Goal: Information Seeking & Learning: Find specific page/section

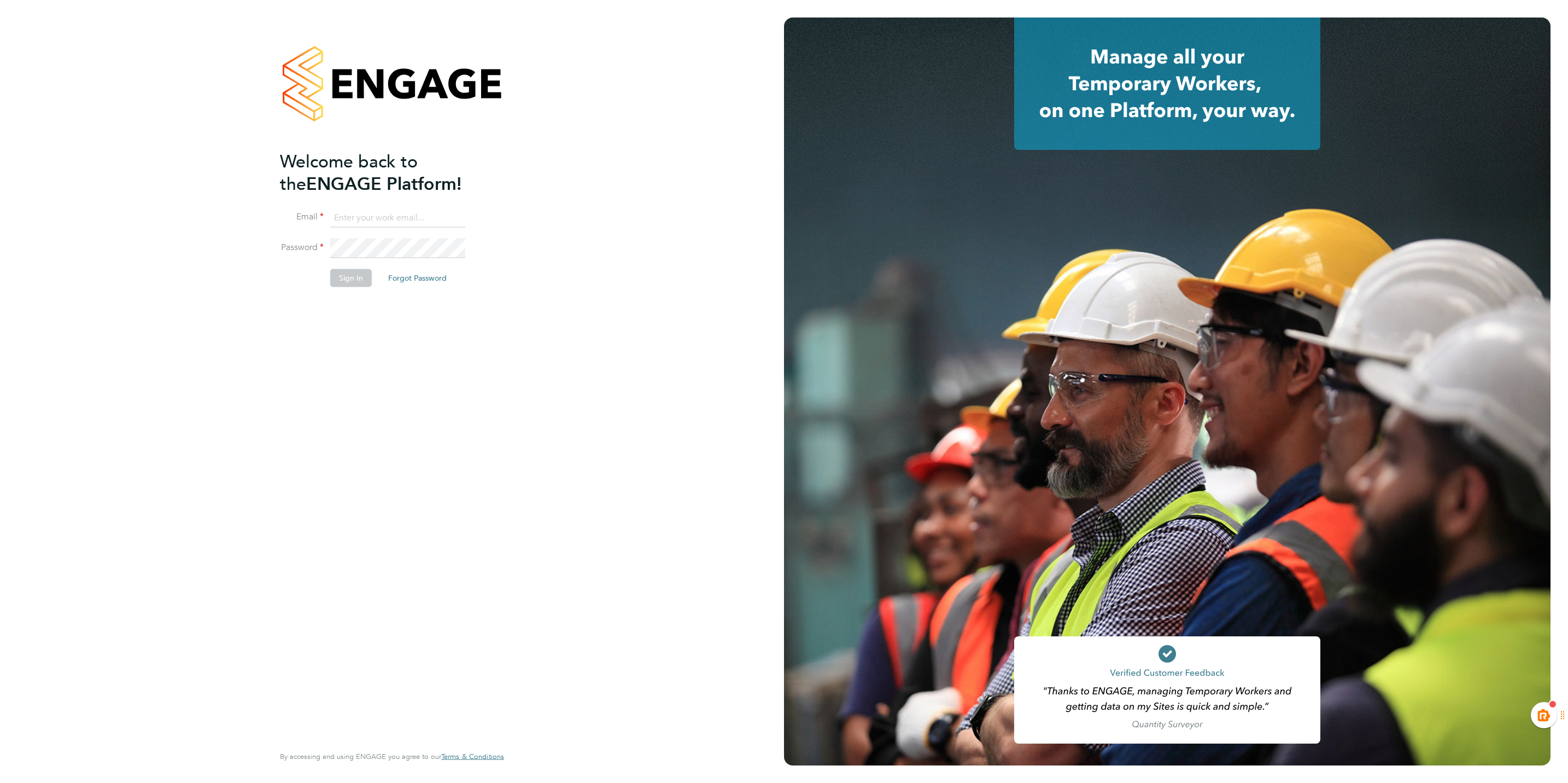
type input "[EMAIL_ADDRESS][PERSON_NAME][DOMAIN_NAME]"
click at [346, 283] on button "Sign In" at bounding box center [350, 277] width 42 height 18
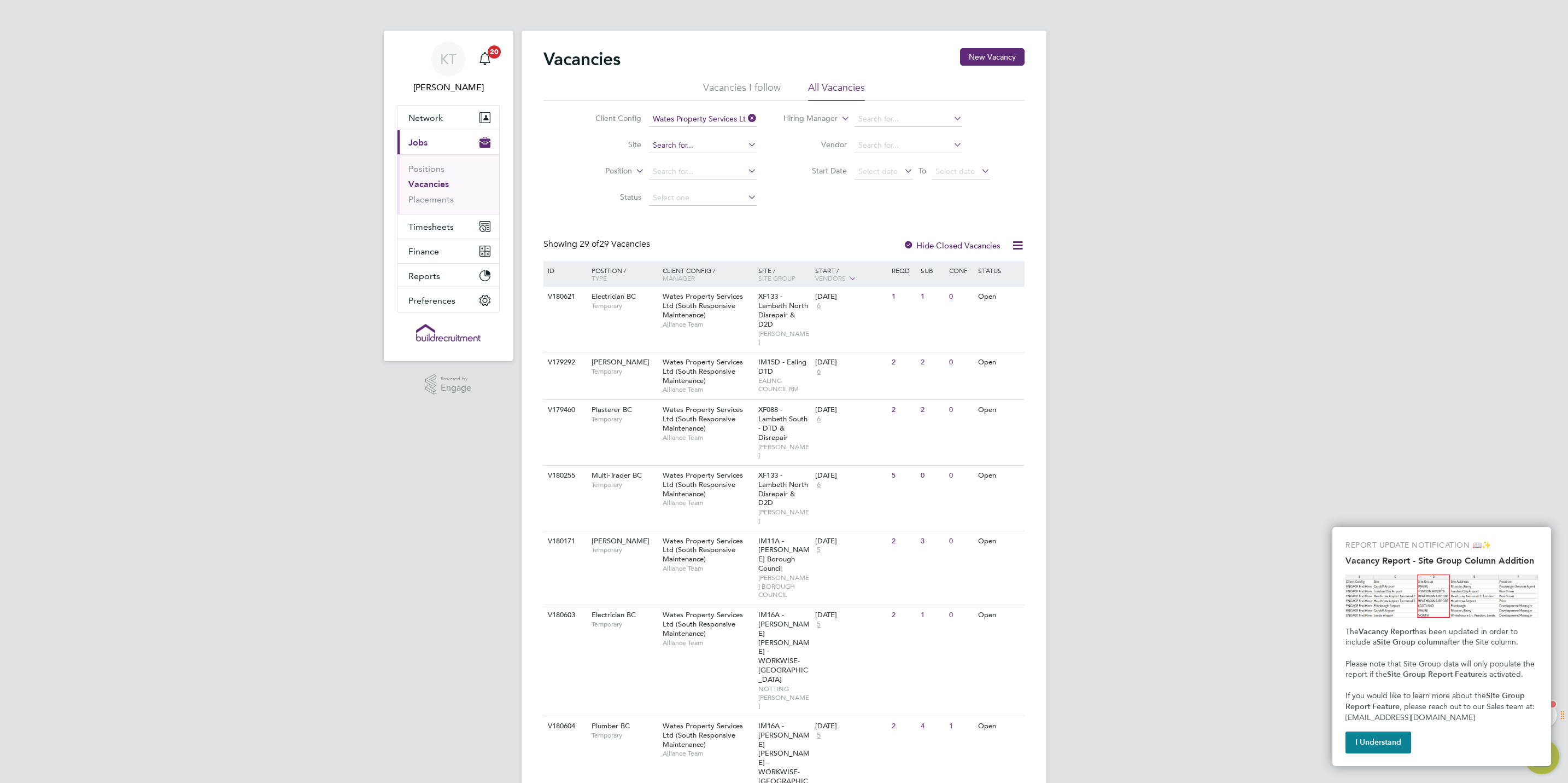
click at [733, 147] on input at bounding box center [703, 146] width 107 height 15
type input "planner"
click at [746, 146] on icon at bounding box center [746, 144] width 0 height 15
click at [690, 171] on input at bounding box center [703, 171] width 107 height 15
type input "planner"
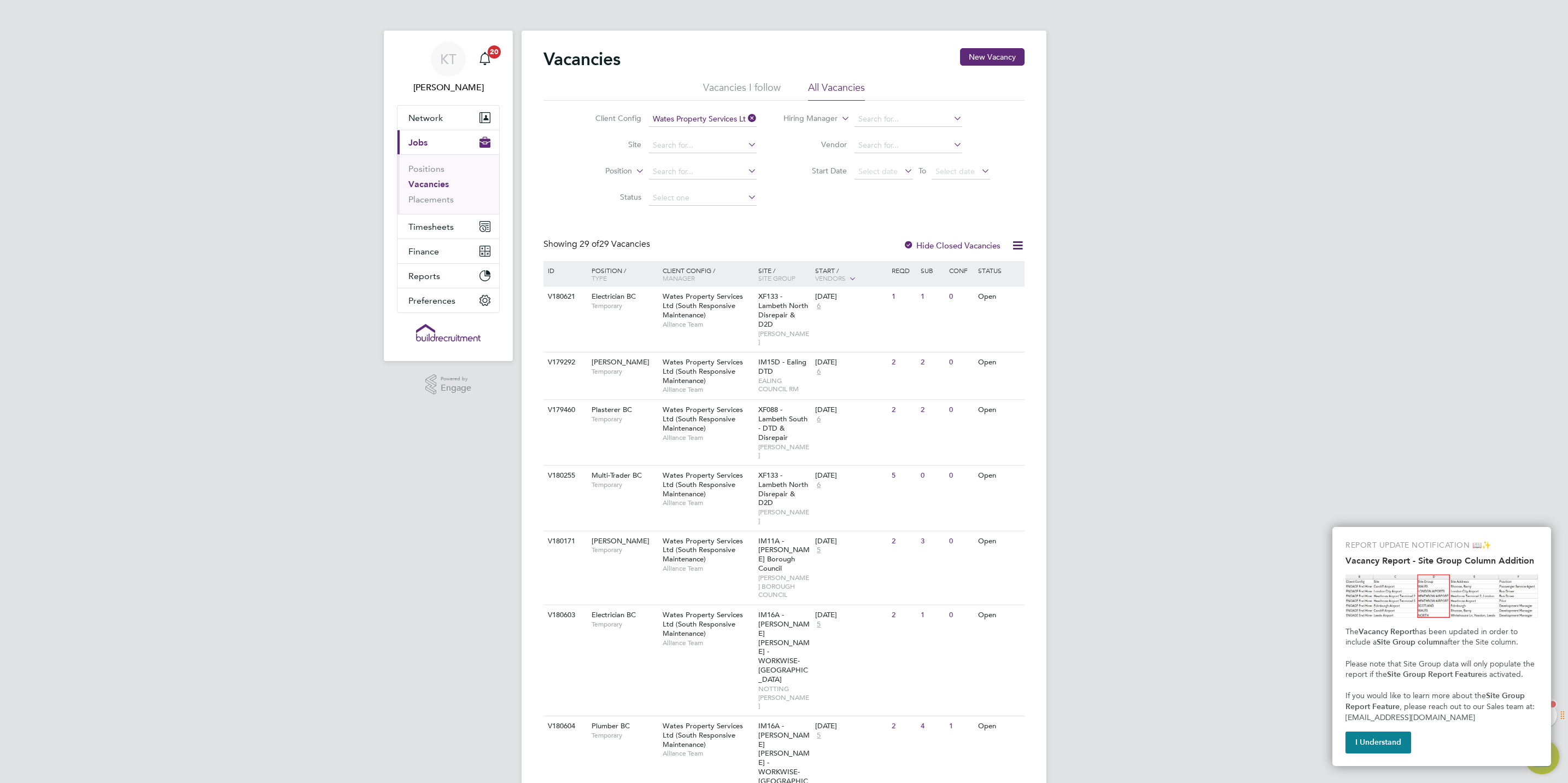
click at [668, 167] on input at bounding box center [703, 171] width 107 height 15
click at [680, 195] on li "Planner WC" at bounding box center [716, 202] width 136 height 14
type input "Planner WC"
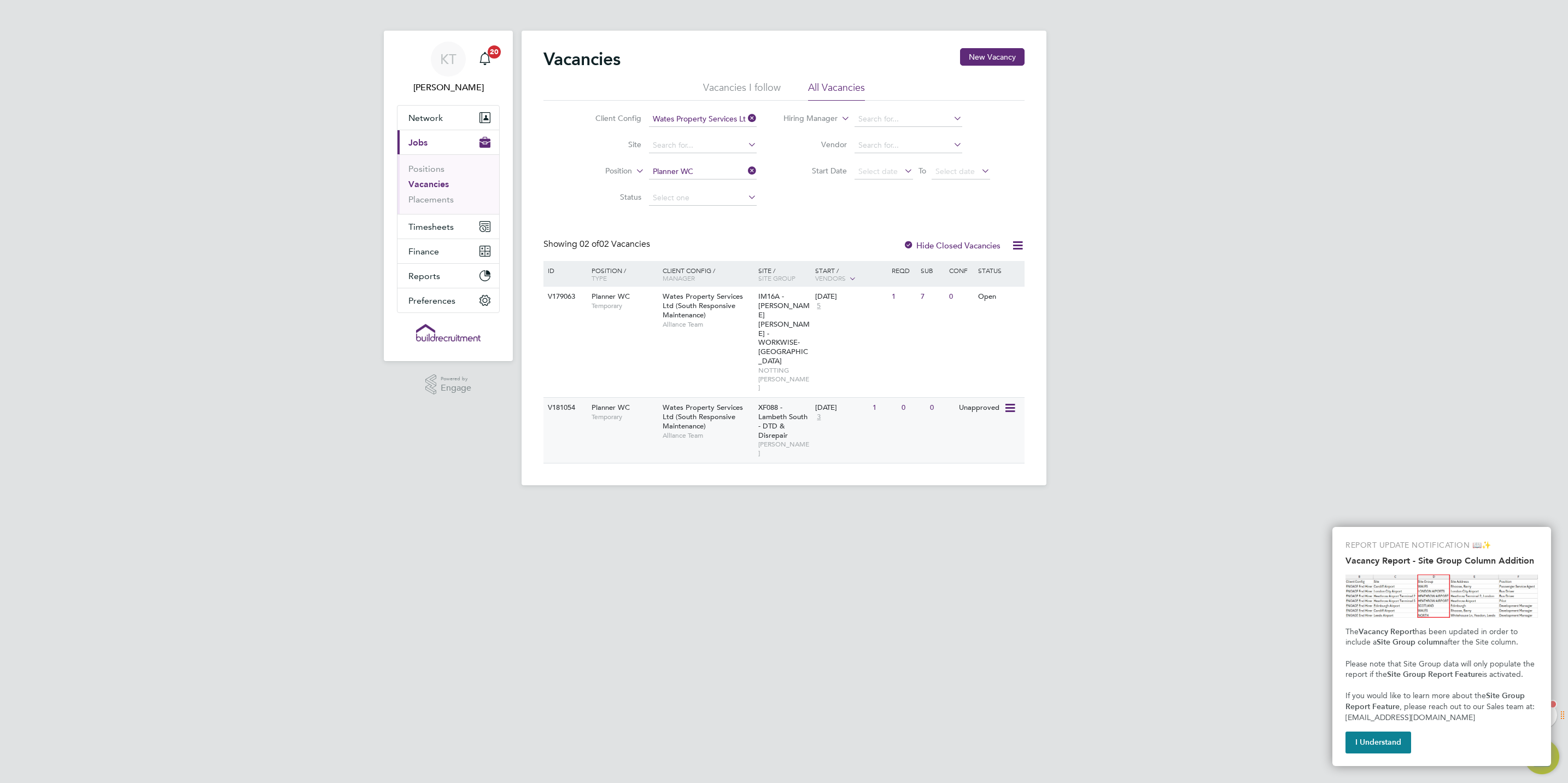
click at [820, 412] on span "3" at bounding box center [819, 416] width 7 height 9
click at [817, 305] on span "5" at bounding box center [819, 305] width 7 height 9
click at [753, 177] on input at bounding box center [703, 171] width 107 height 15
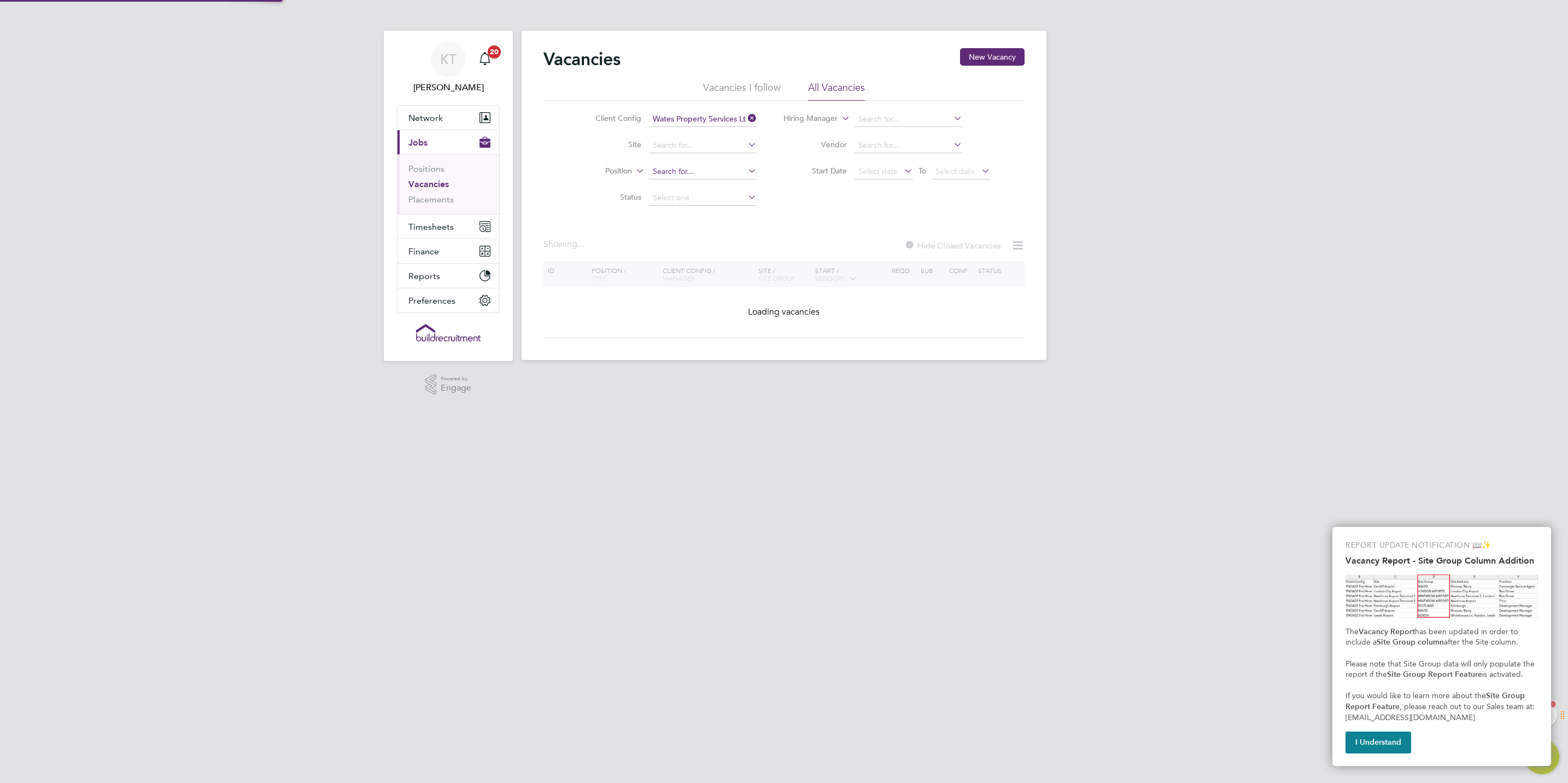
click at [702, 171] on input at bounding box center [703, 171] width 107 height 15
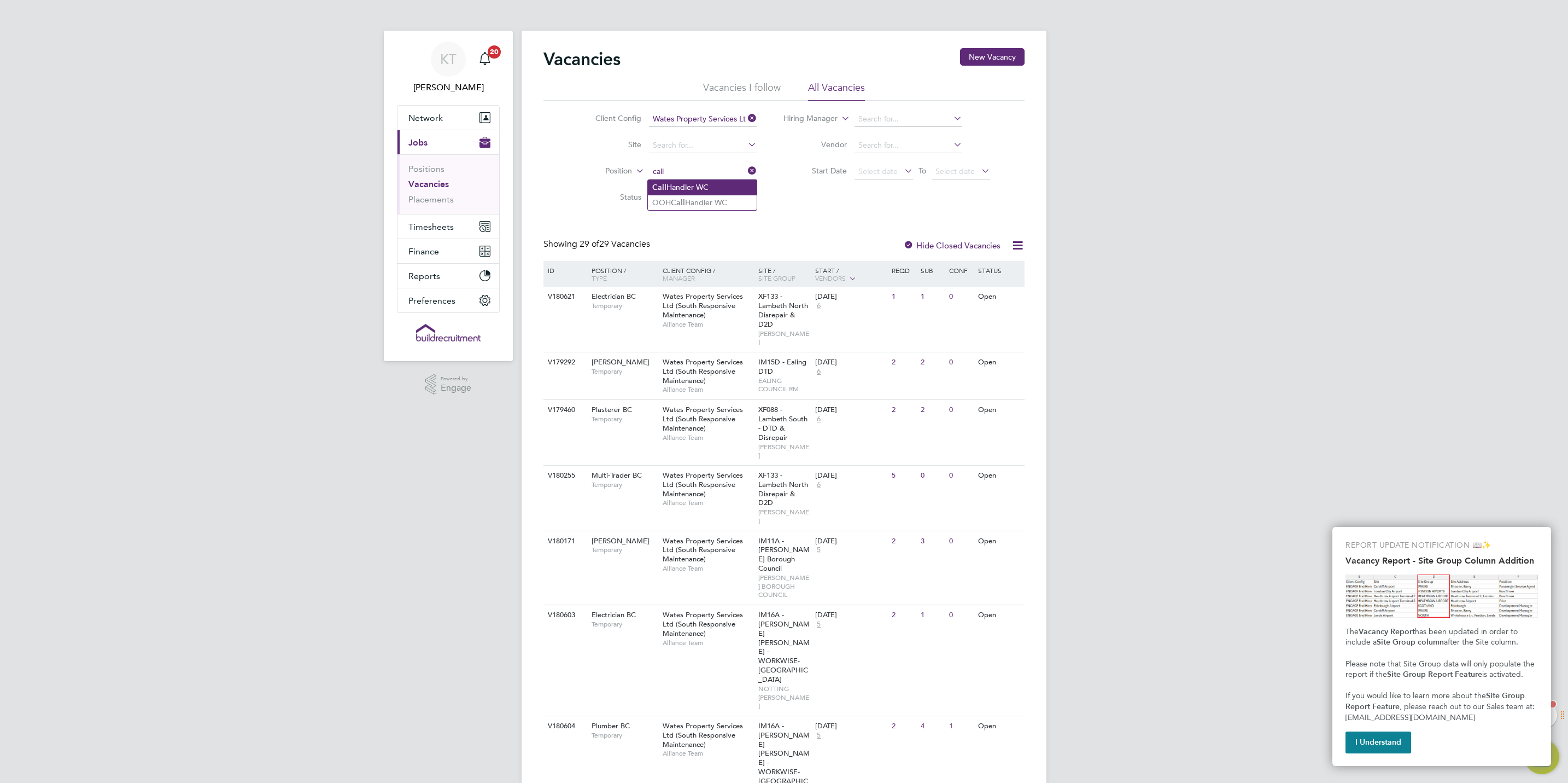
click at [702, 185] on li "Call Handler WC" at bounding box center [703, 187] width 109 height 14
type input "Call Handler WC"
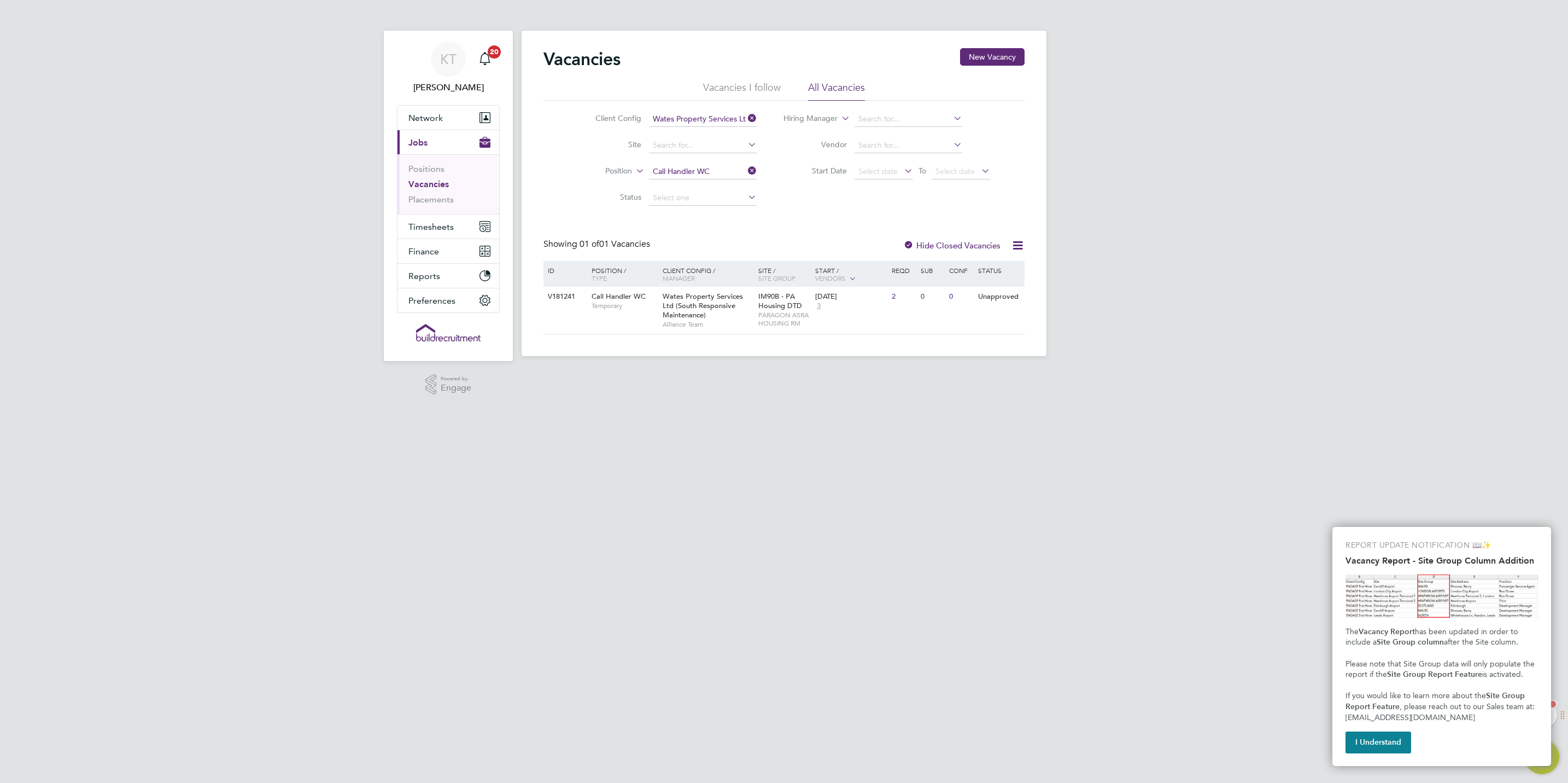
click at [927, 241] on label "Hide Closed Vacancies" at bounding box center [952, 245] width 97 height 10
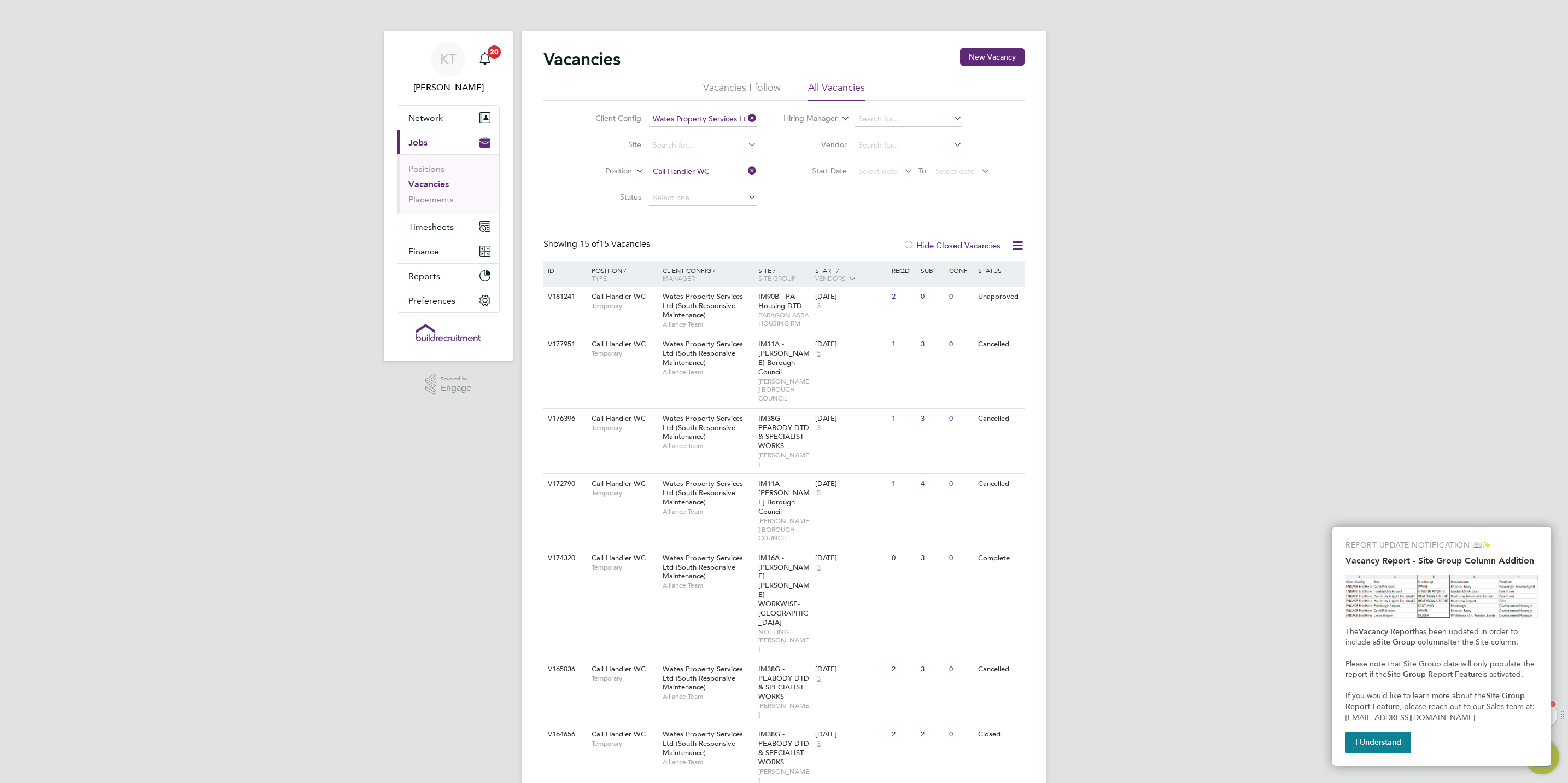
click at [927, 241] on label "Hide Closed Vacancies" at bounding box center [952, 245] width 97 height 10
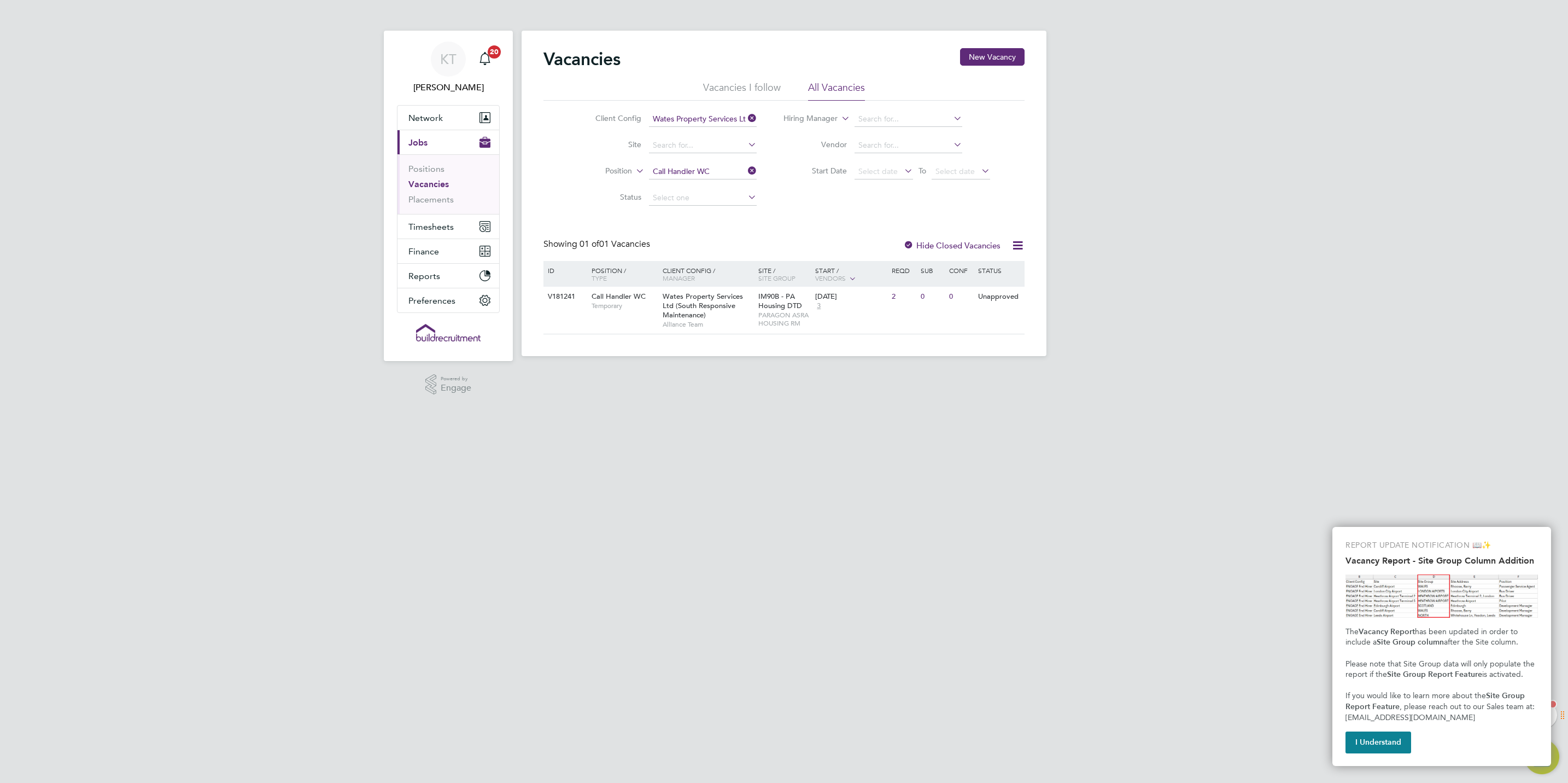
click at [945, 241] on label "Hide Closed Vacancies" at bounding box center [952, 245] width 97 height 10
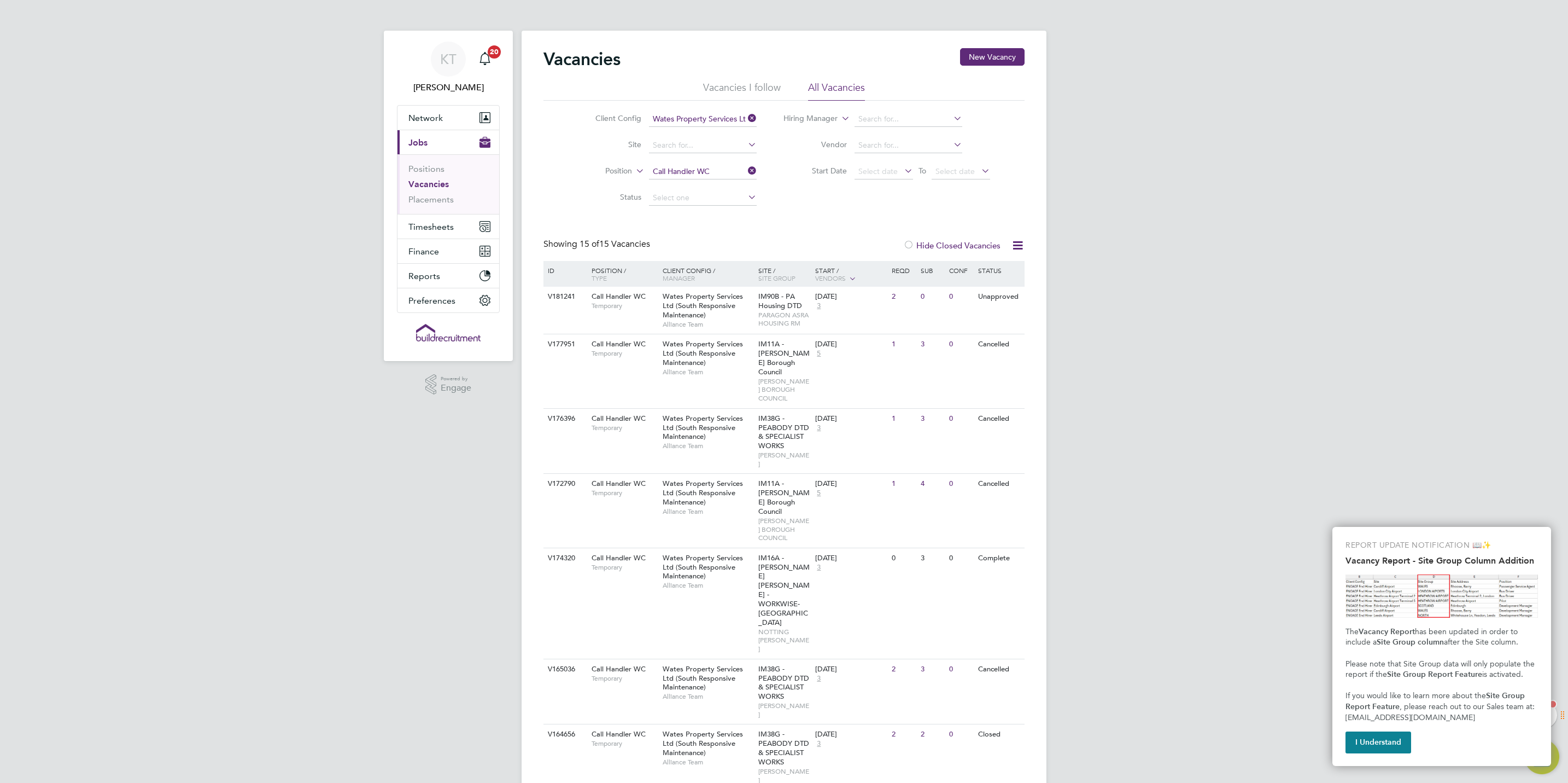
click at [969, 247] on label "Hide Closed Vacancies" at bounding box center [952, 245] width 97 height 10
